Goal: Browse casually

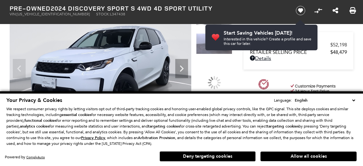
scroll to position [66, 0]
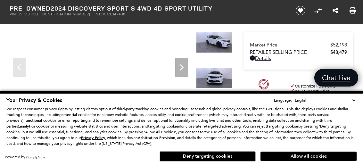
click at [309, 157] on button "Allow all cookies" at bounding box center [309, 157] width 96 height 10
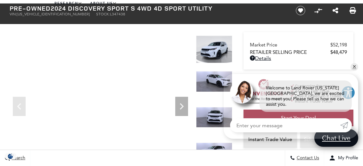
scroll to position [32, 0]
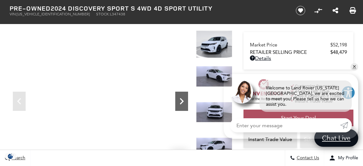
click at [182, 102] on icon "Next" at bounding box center [181, 101] width 13 height 13
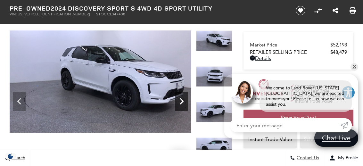
click at [181, 101] on icon "Next" at bounding box center [181, 101] width 13 height 13
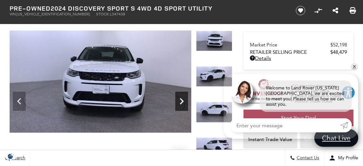
click at [181, 101] on icon "Next" at bounding box center [181, 101] width 13 height 13
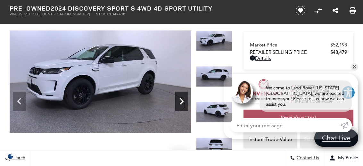
click at [181, 101] on icon "Next" at bounding box center [181, 101] width 13 height 13
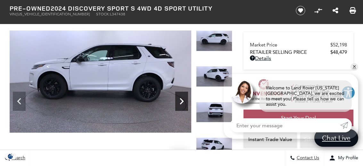
click at [181, 101] on icon "Next" at bounding box center [181, 101] width 13 height 13
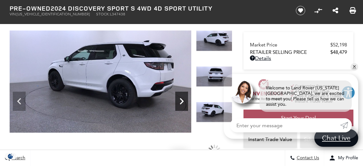
click at [181, 101] on icon "Next" at bounding box center [181, 101] width 13 height 13
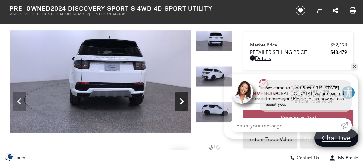
click at [181, 101] on icon "Next" at bounding box center [181, 101] width 13 height 13
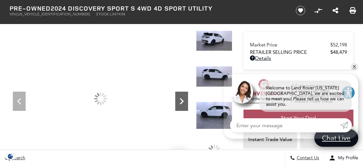
click at [181, 101] on icon "Next" at bounding box center [181, 101] width 13 height 13
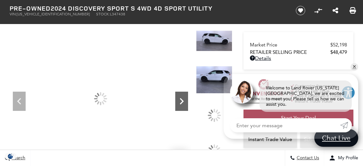
click at [181, 101] on icon "Next" at bounding box center [181, 101] width 13 height 13
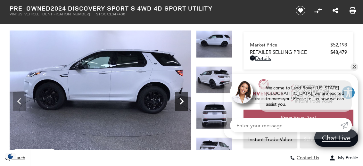
click at [181, 101] on icon "Next" at bounding box center [181, 101] width 13 height 13
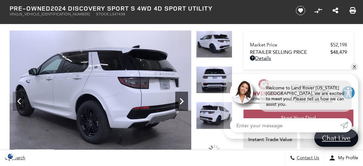
click at [181, 101] on icon "Next" at bounding box center [181, 101] width 13 height 13
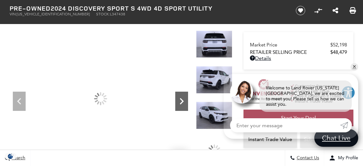
click at [181, 101] on icon "Next" at bounding box center [181, 101] width 13 height 13
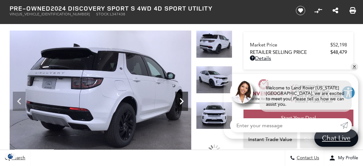
click at [181, 101] on icon "Next" at bounding box center [181, 101] width 13 height 13
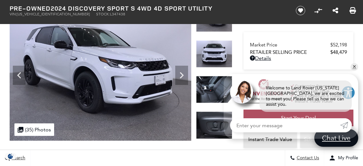
scroll to position [58, 0]
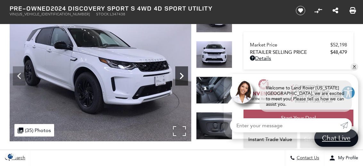
click at [182, 78] on icon "Next" at bounding box center [181, 76] width 13 height 13
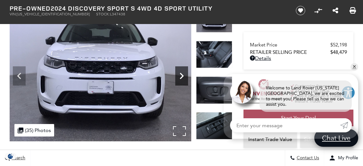
click at [182, 78] on icon "Next" at bounding box center [181, 76] width 13 height 13
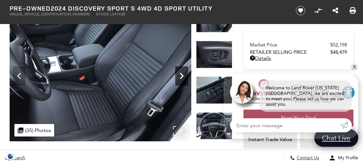
click at [182, 78] on icon "Next" at bounding box center [181, 76] width 13 height 13
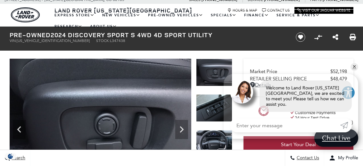
scroll to position [25, 0]
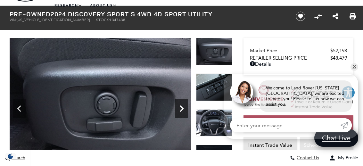
click at [180, 109] on icon "Next" at bounding box center [181, 108] width 13 height 13
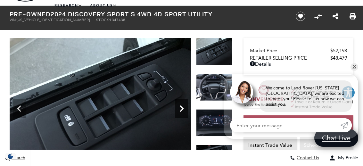
click at [180, 109] on icon "Next" at bounding box center [181, 108] width 13 height 13
